Goal: Communication & Community: Answer question/provide support

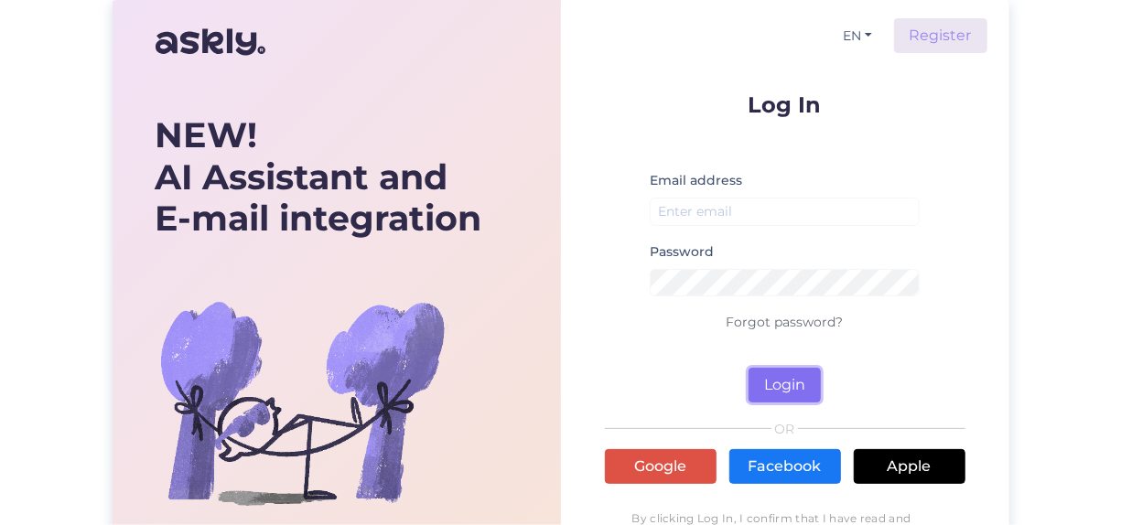
click at [787, 381] on button "Login" at bounding box center [785, 385] width 72 height 35
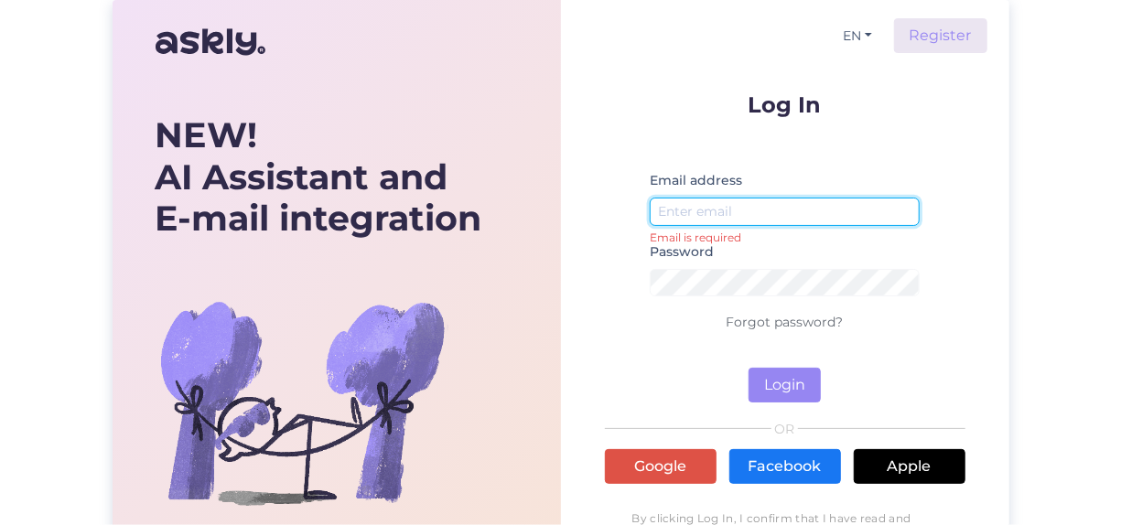
click at [730, 202] on input "email" at bounding box center [785, 212] width 271 height 28
type input "[EMAIL_ADDRESS][DOMAIN_NAME]"
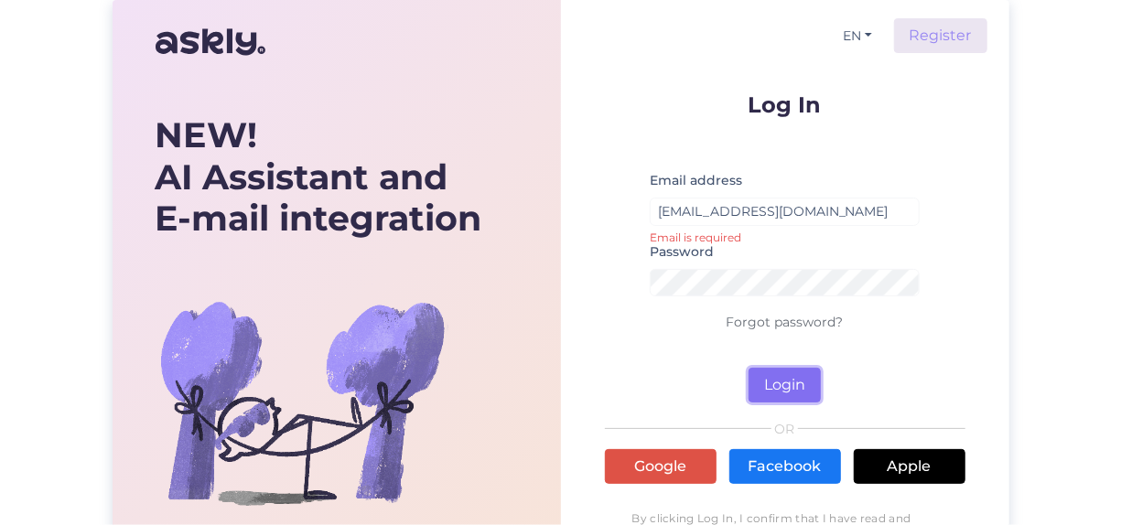
click at [788, 383] on button "Login" at bounding box center [785, 385] width 72 height 35
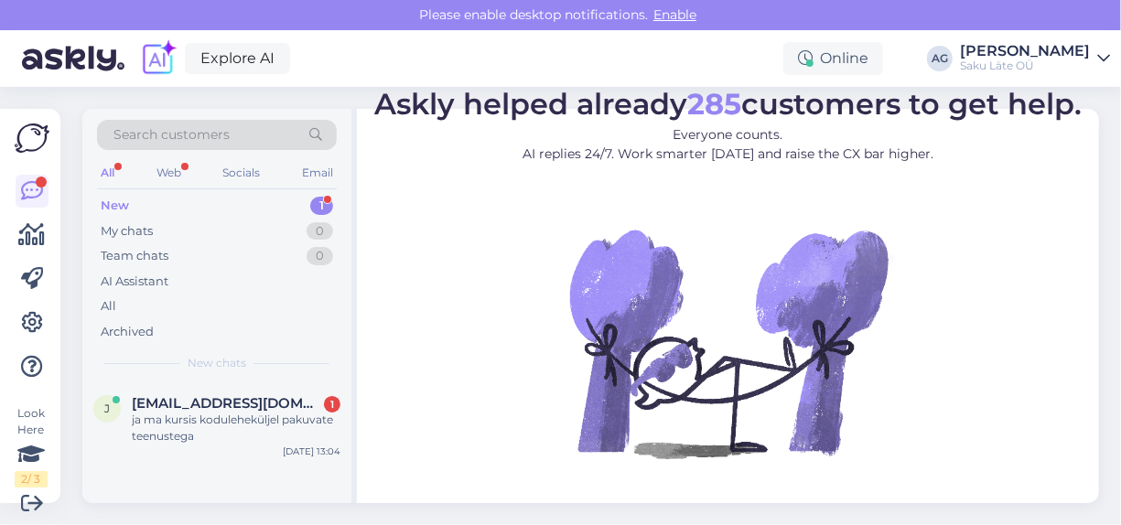
click at [321, 201] on div "1" at bounding box center [321, 206] width 23 height 18
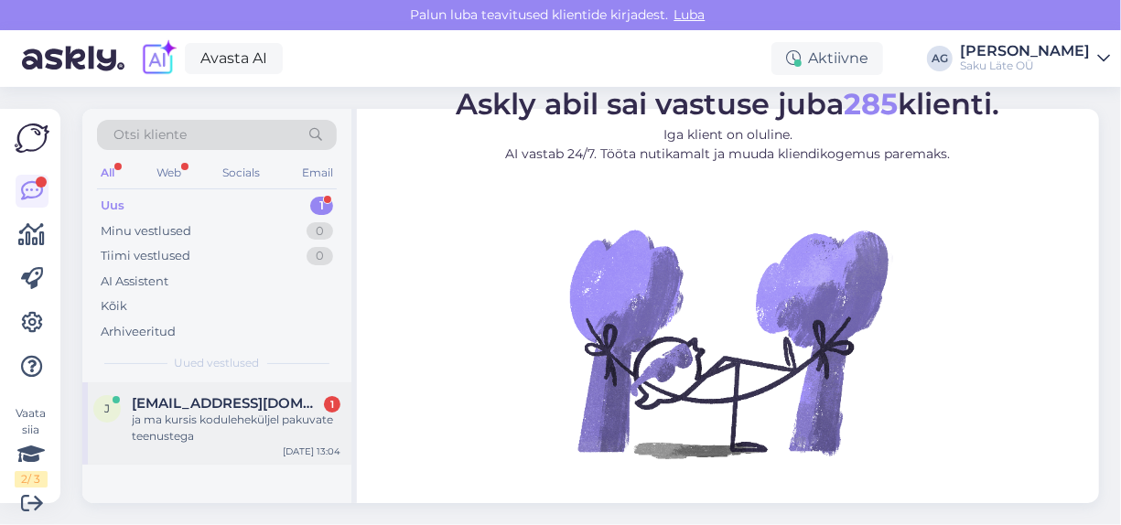
scroll to position [6, 0]
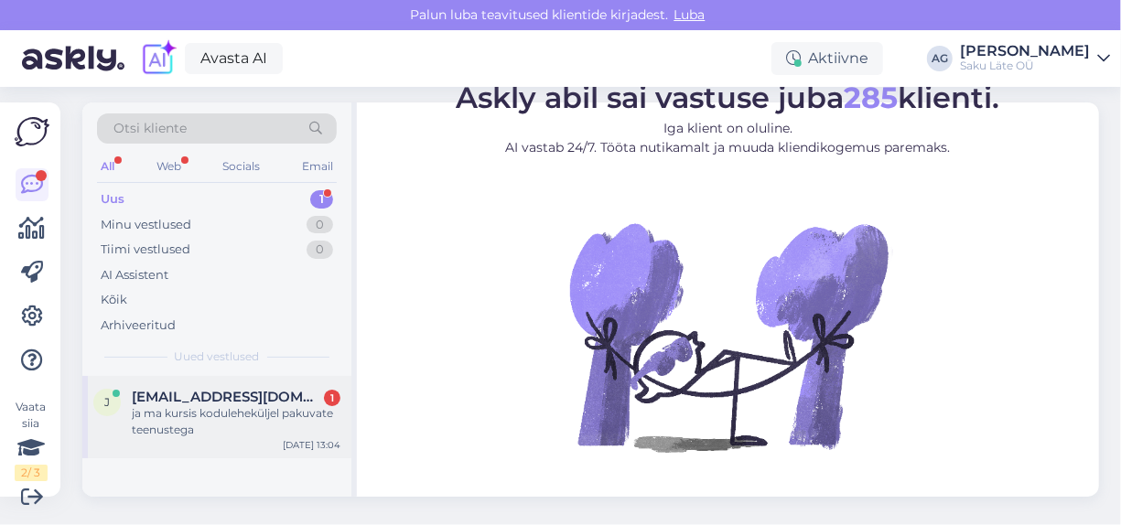
click at [277, 407] on div "ja ma kursis koduleheküljel pakuvate teenustega" at bounding box center [236, 421] width 209 height 33
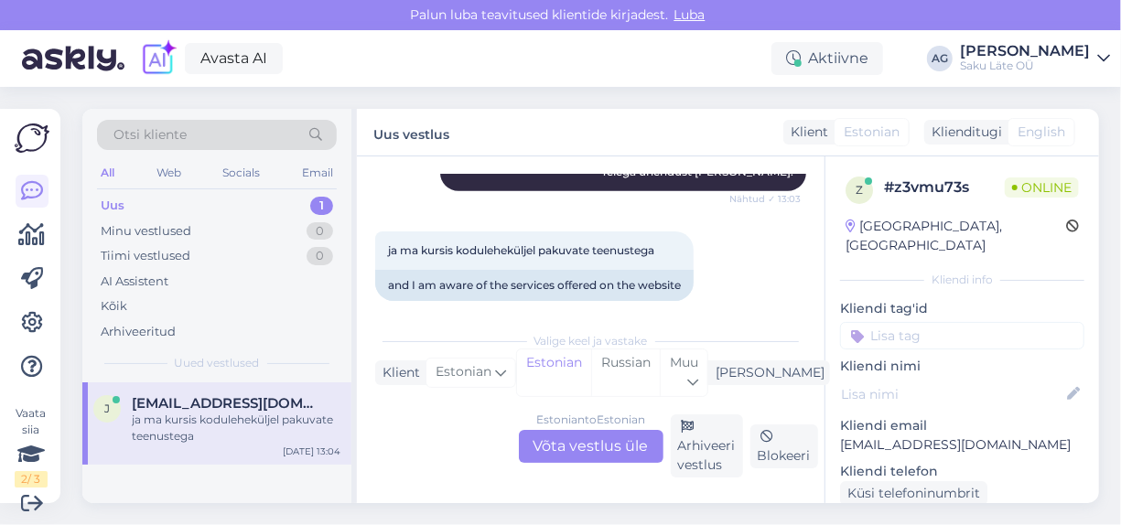
scroll to position [597, 0]
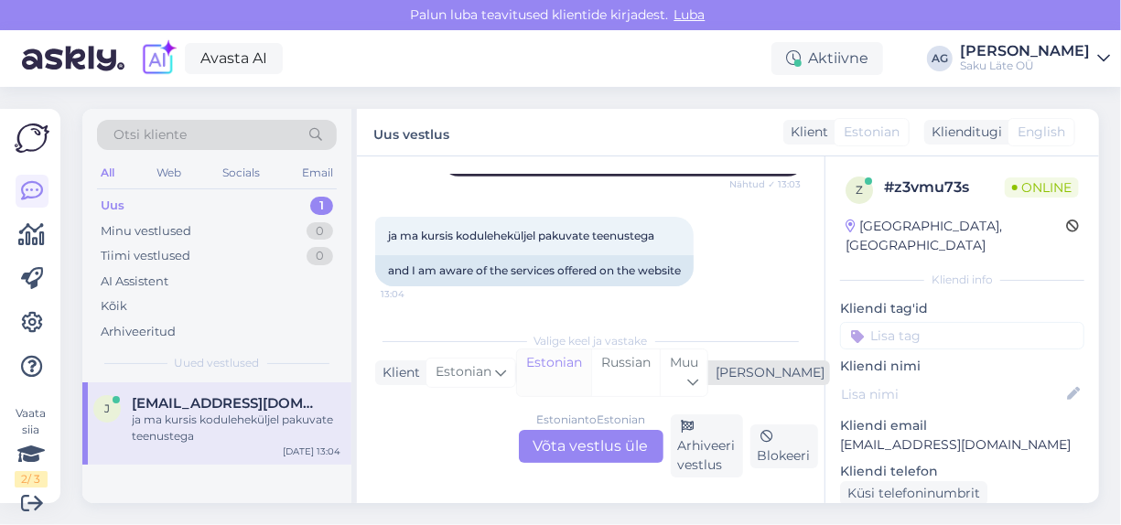
click at [585, 373] on div "Estonian" at bounding box center [554, 373] width 74 height 47
click at [579, 443] on div "Estonian to Estonian Võta vestlus üle" at bounding box center [591, 446] width 145 height 33
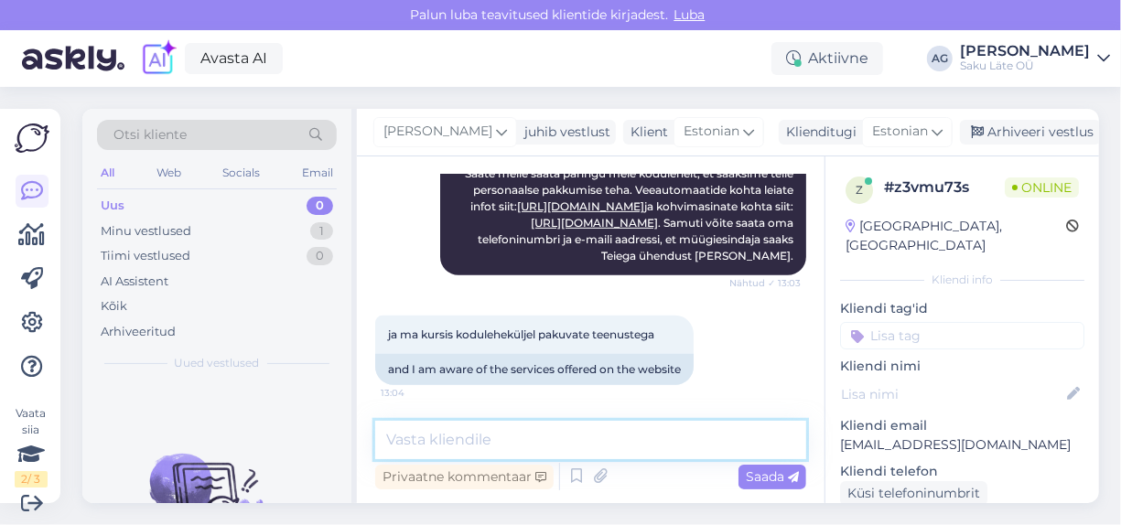
click at [494, 432] on textarea at bounding box center [590, 440] width 431 height 38
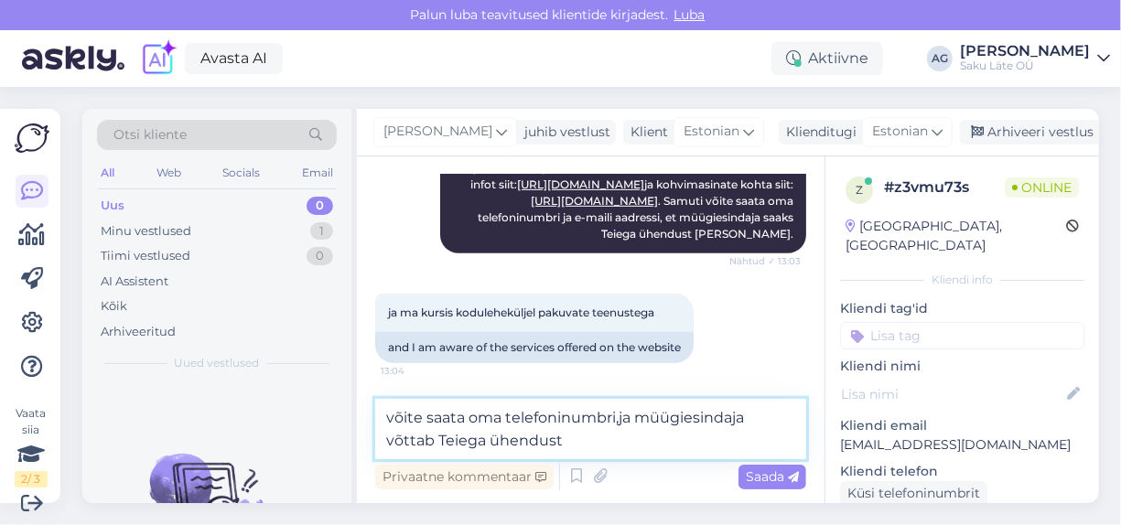
click at [619, 419] on textarea "võite saata oma telefoninumbri,ja müügiesindaja võttab Teiega ühendust" at bounding box center [590, 429] width 431 height 60
click at [416, 438] on textarea "võite saata oma telefoninumbri, ja müügiesindaja võttab Teiega ühendust" at bounding box center [590, 429] width 431 height 60
click at [565, 444] on textarea "võite saata oma telefoninumbri, ja müügiesindaja võtab Teiega ühendust" at bounding box center [590, 429] width 431 height 60
type textarea "võite saata oma telefoninumbri, ja müügiesindaja võtab Teiega ühendust"
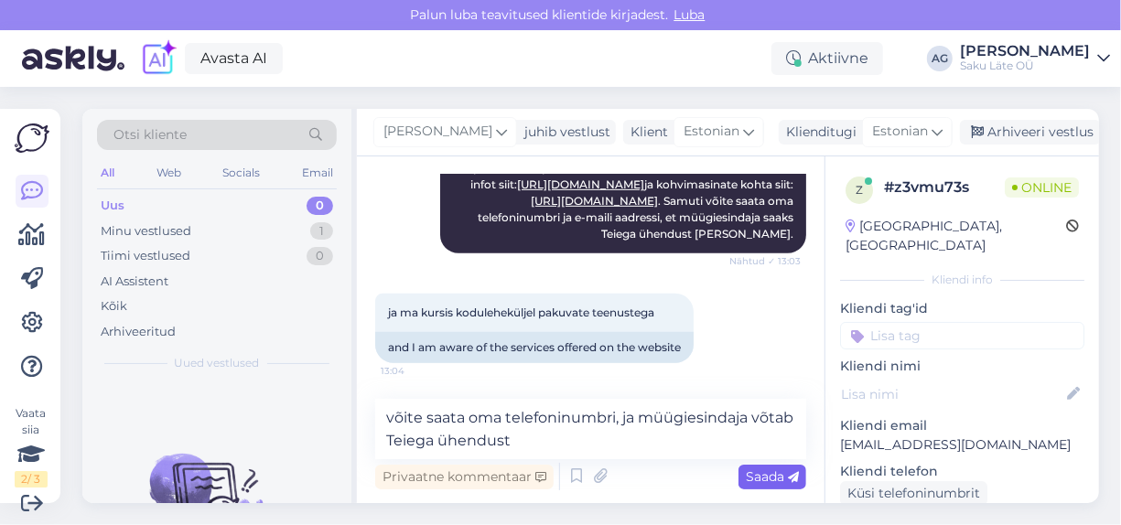
click at [753, 479] on span "Saada" at bounding box center [772, 477] width 53 height 16
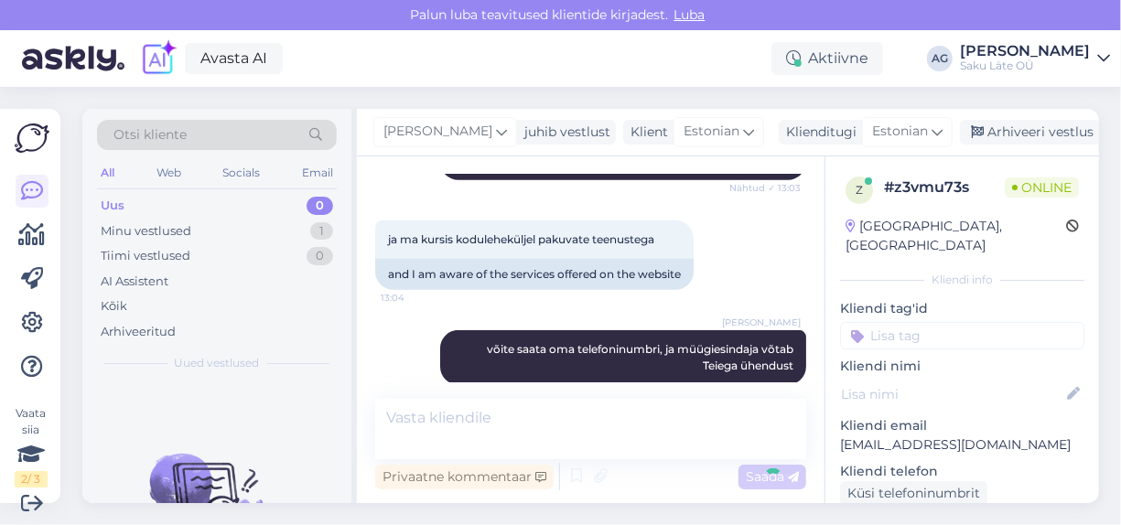
scroll to position [6, 0]
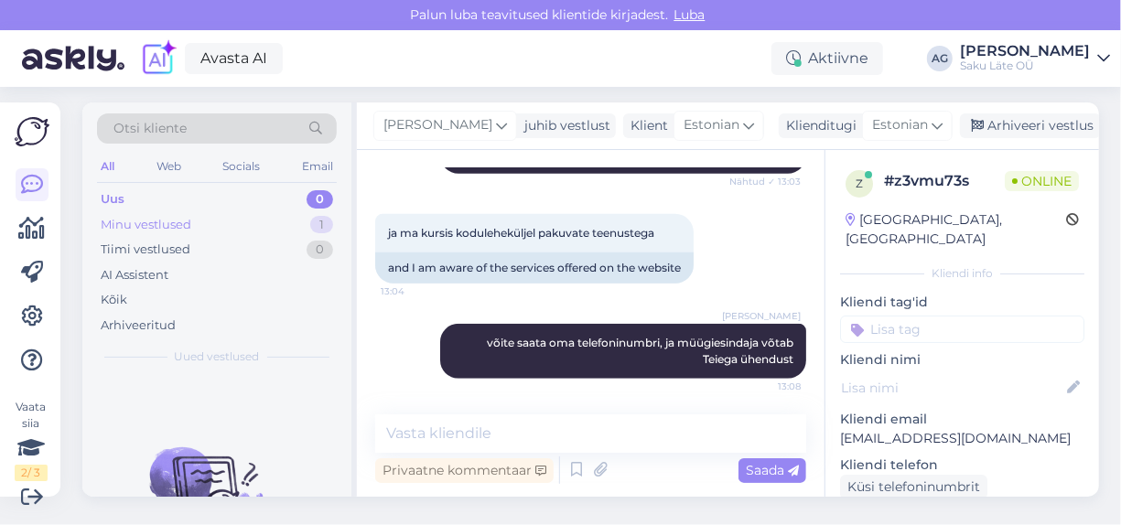
click at [182, 223] on div "Minu vestlused" at bounding box center [146, 225] width 91 height 18
